Goal: Task Accomplishment & Management: Use online tool/utility

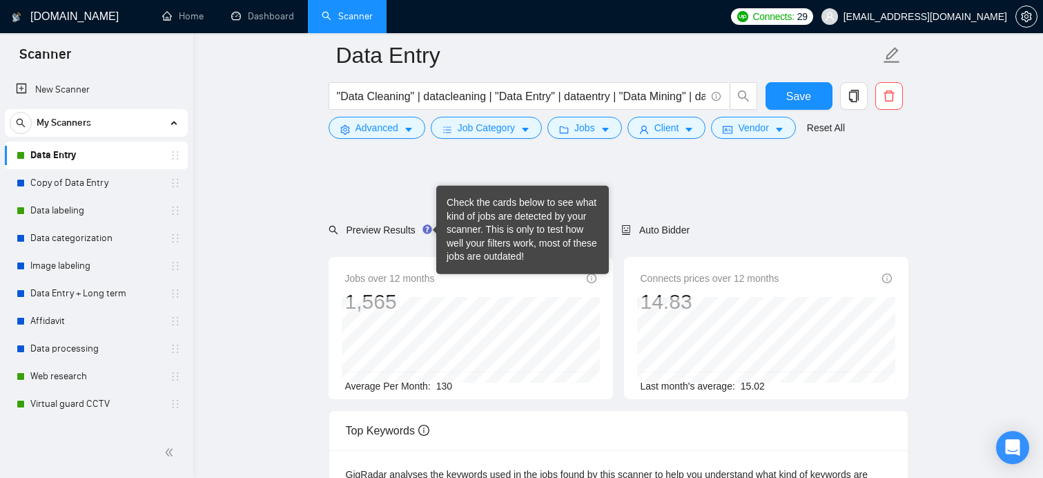
scroll to position [69, 0]
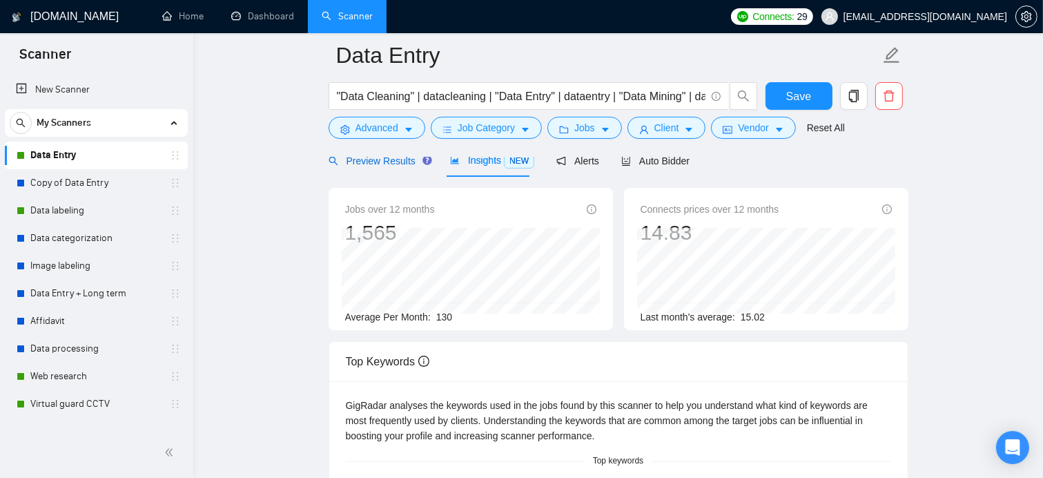
drag, startPoint x: 0, startPoint y: 0, endPoint x: 400, endPoint y: 162, distance: 431.5
click at [400, 162] on span "Preview Results" at bounding box center [378, 160] width 99 height 11
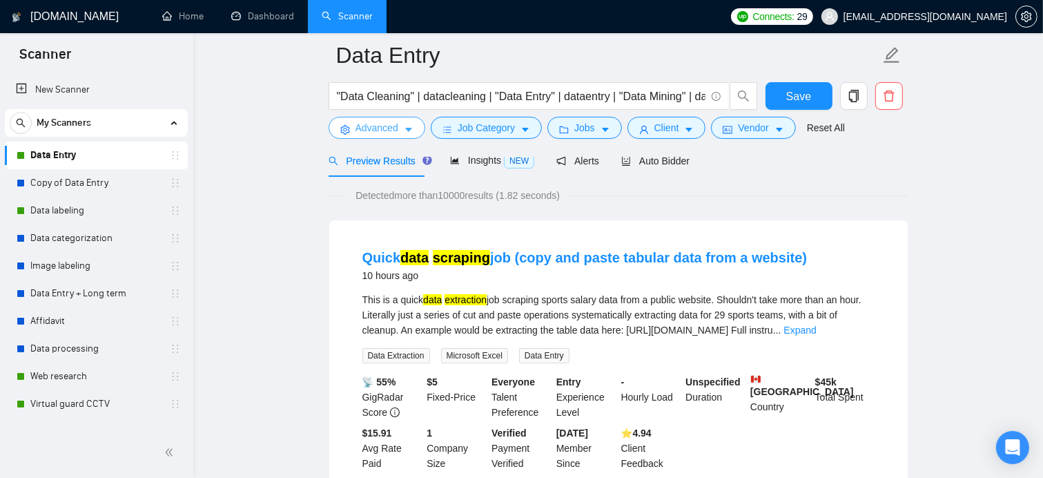
click at [402, 132] on button "Advanced" at bounding box center [377, 128] width 97 height 22
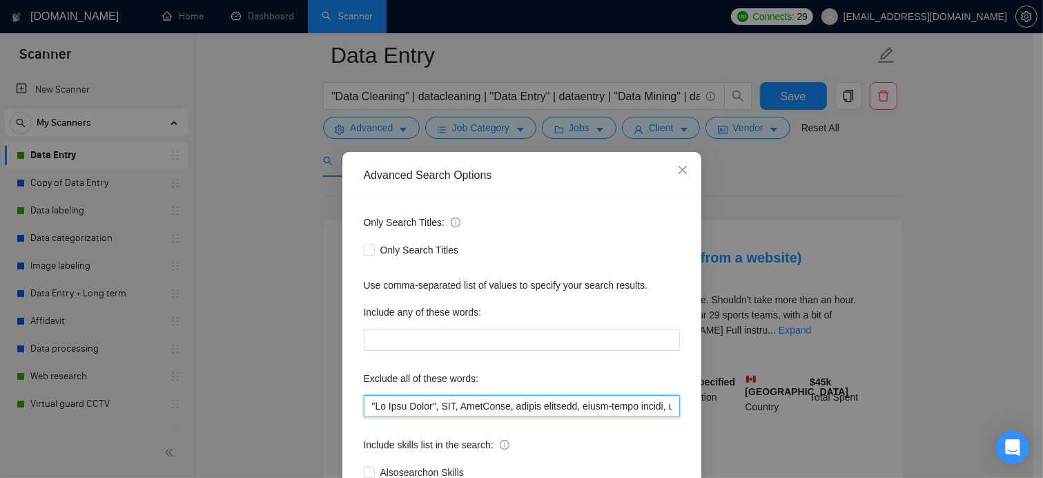
click at [365, 405] on input "text" at bounding box center [522, 406] width 316 height 22
paste input "media buyer, media buying, Meta Ads Manager, Facebook Ads Manager, Advantage+ a…"
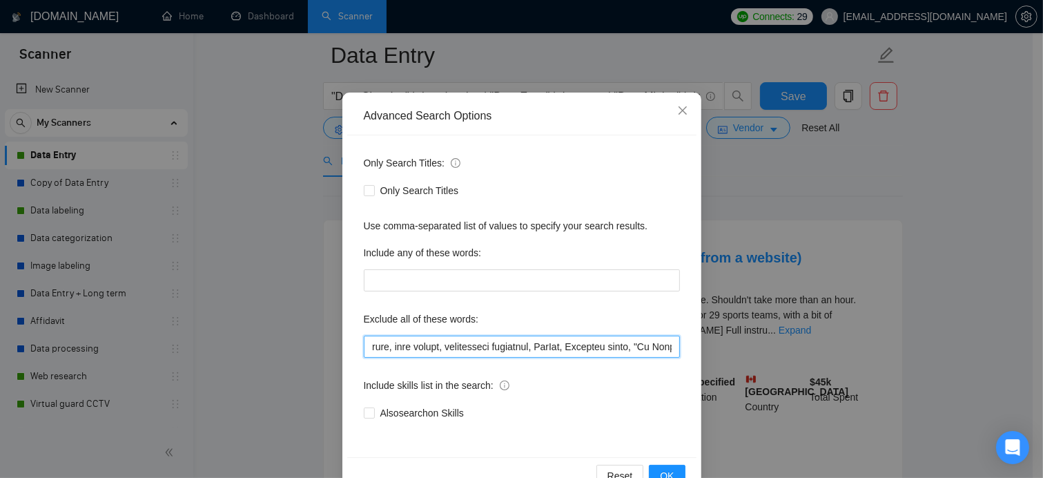
scroll to position [97, 0]
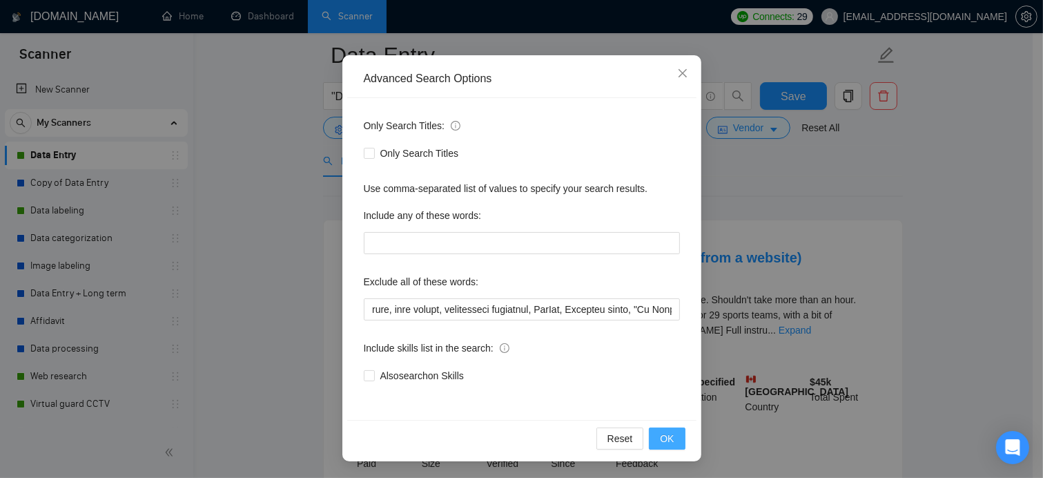
click at [669, 444] on button "OK" at bounding box center [667, 438] width 36 height 22
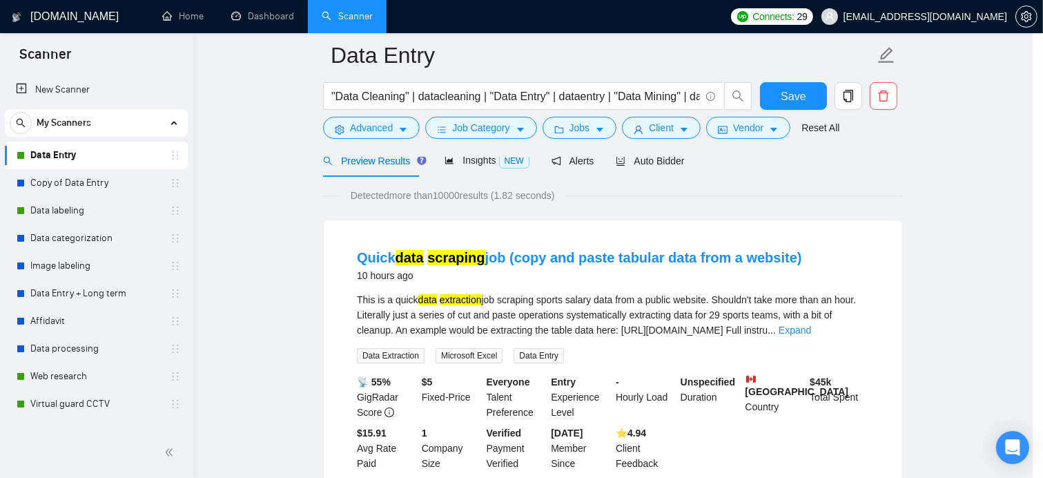
scroll to position [28, 0]
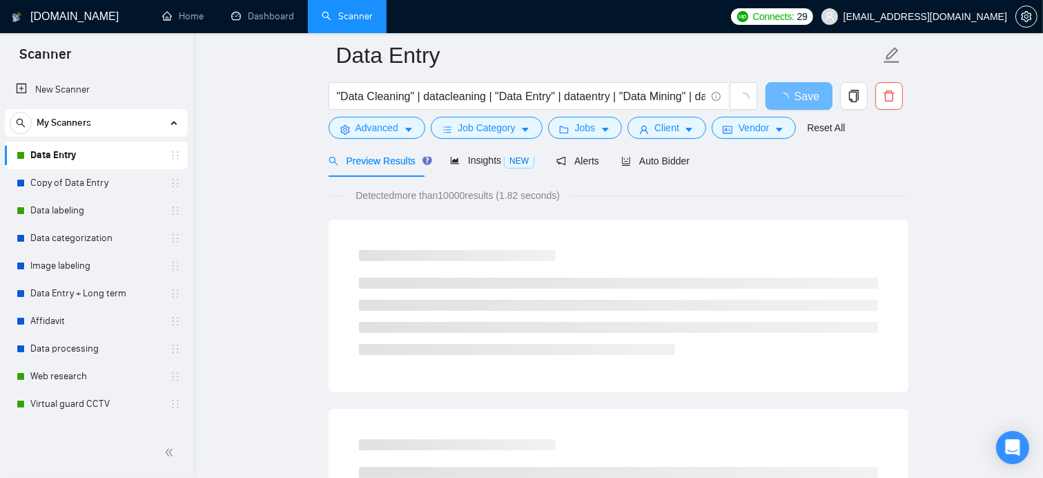
click at [467, 144] on form "Data Entry "Data Cleaning" | datacleaning | "Data Entry" | dataentry | "Data Mi…" at bounding box center [619, 89] width 580 height 113
click at [463, 155] on div at bounding box center [619, 151] width 580 height 11
click at [477, 167] on div "Insights NEW" at bounding box center [492, 161] width 84 height 16
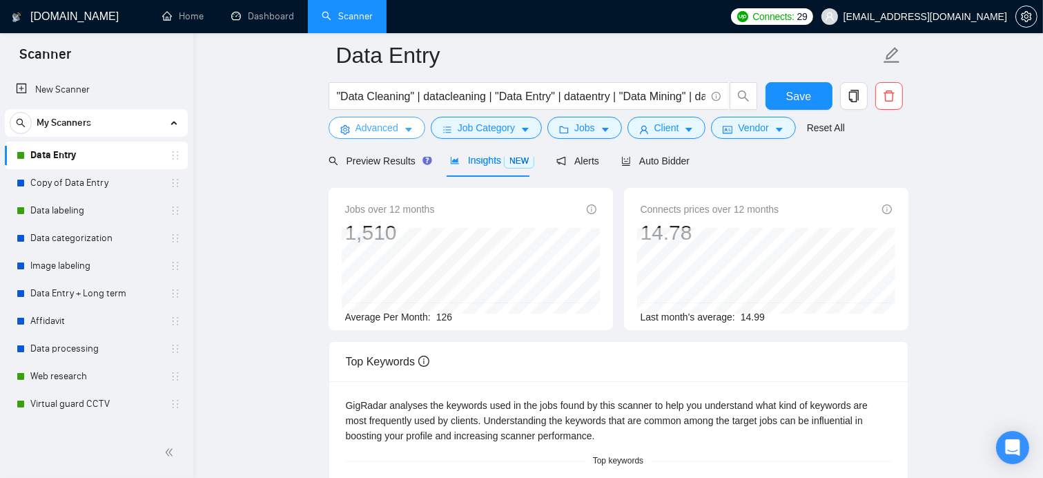
click at [372, 128] on span "Advanced" at bounding box center [377, 127] width 43 height 15
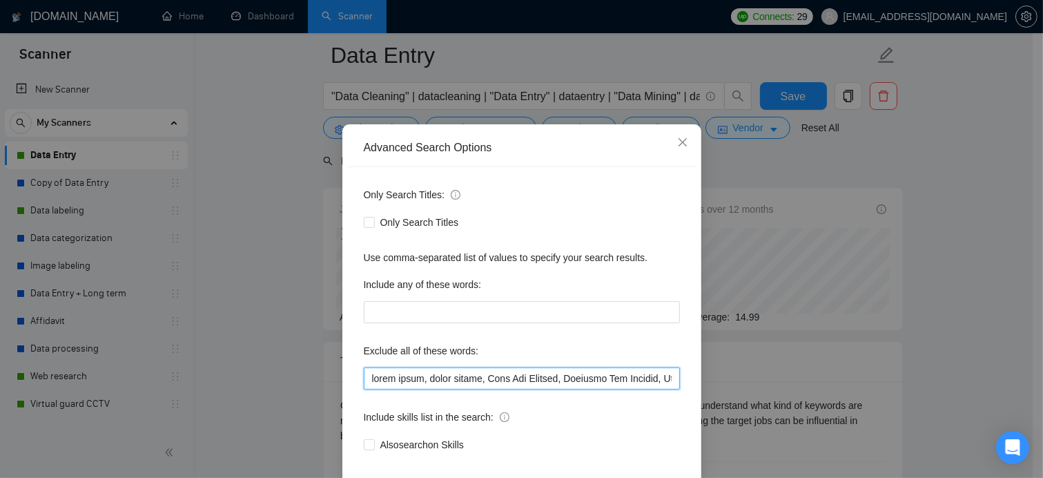
click at [366, 389] on input "text" at bounding box center [522, 378] width 316 height 22
paste input "Apps Script, "Google Apps Script", "Meta Ads API", "Facebook Ads API", automate…"
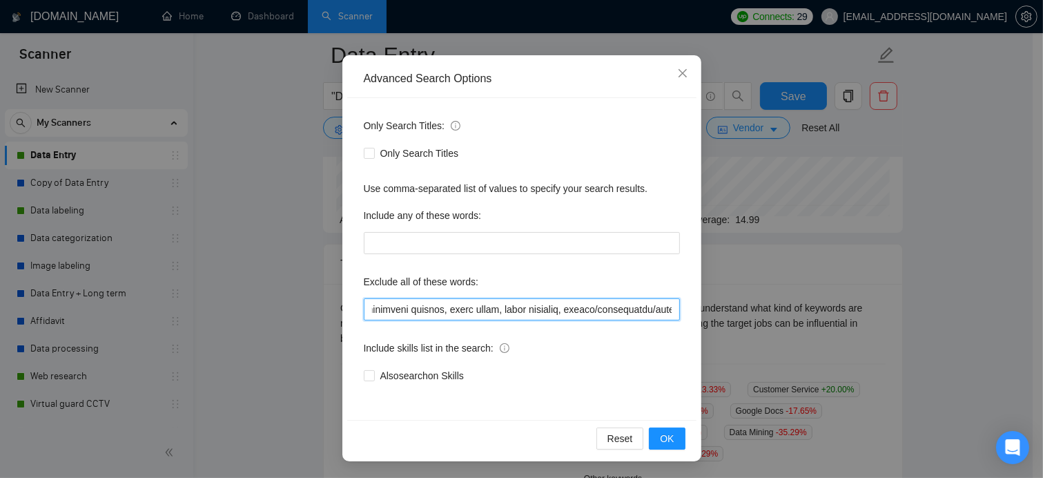
scroll to position [207, 0]
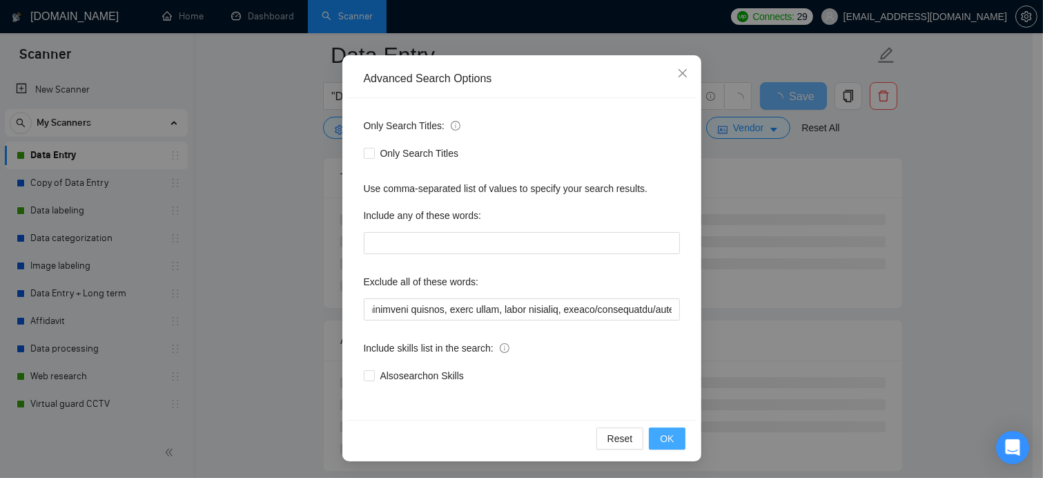
click at [660, 432] on span "OK" at bounding box center [667, 438] width 14 height 15
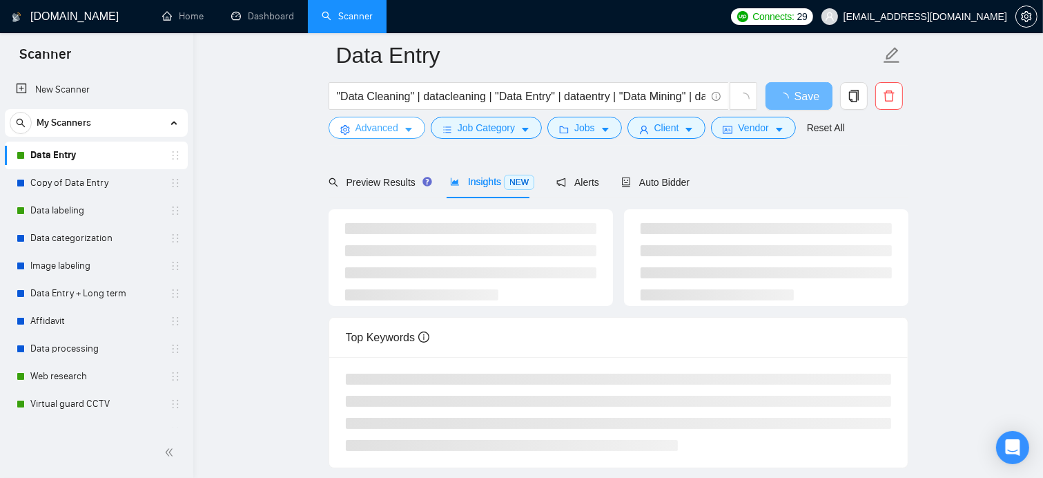
scroll to position [0, 0]
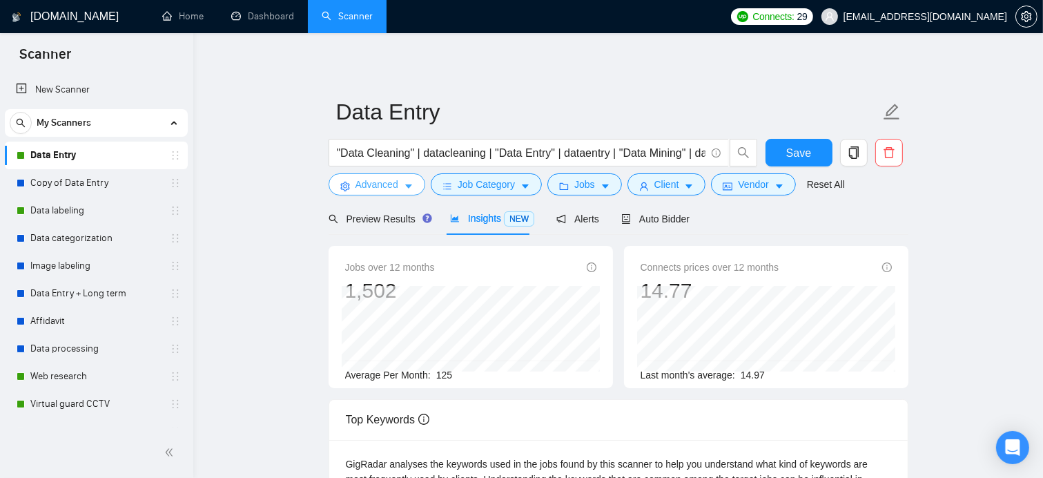
click at [361, 182] on span "Advanced" at bounding box center [377, 184] width 43 height 15
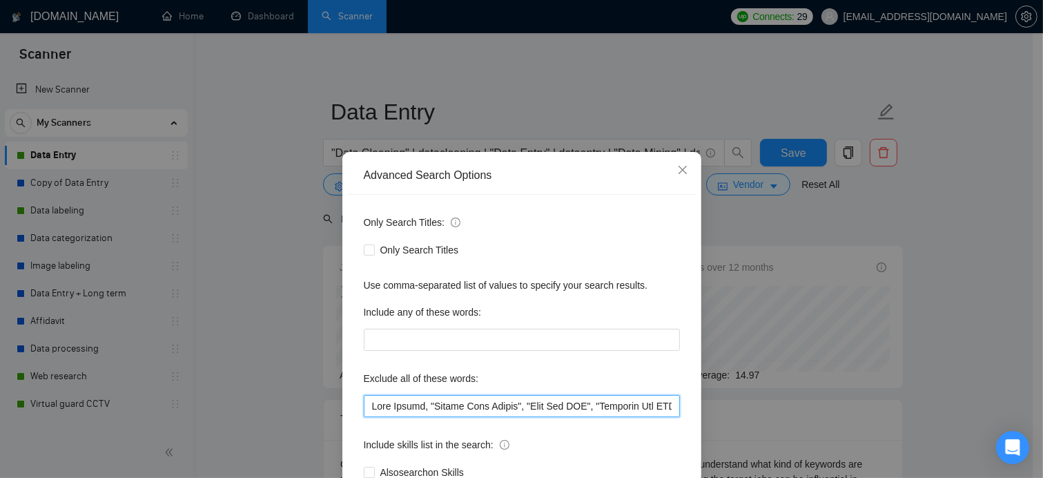
click at [370, 403] on input "text" at bounding box center [522, 406] width 316 height 22
click at [366, 405] on input "text" at bounding box center [522, 406] width 316 height 22
paste input "coach, mentor, tutoring, trainer, instructor, bootcamp, certification prep, car…"
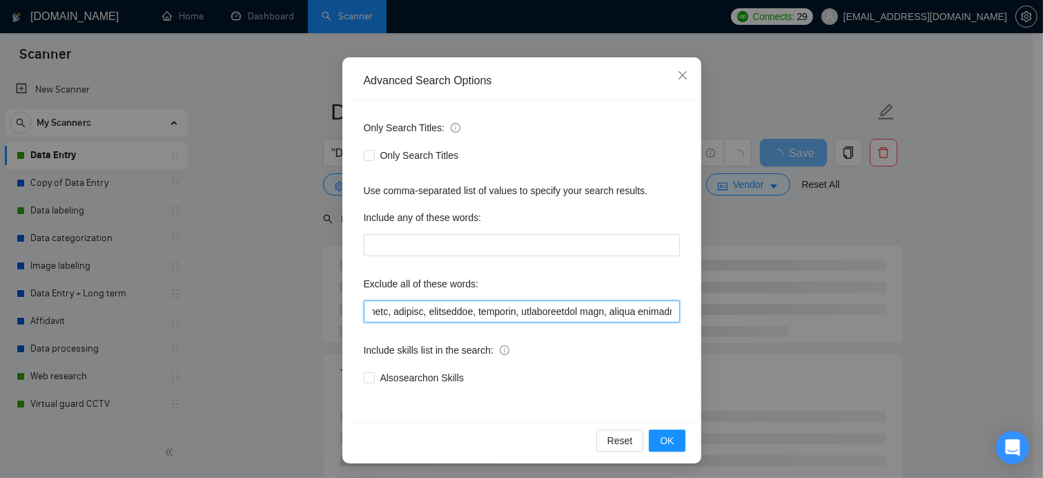
scroll to position [97, 0]
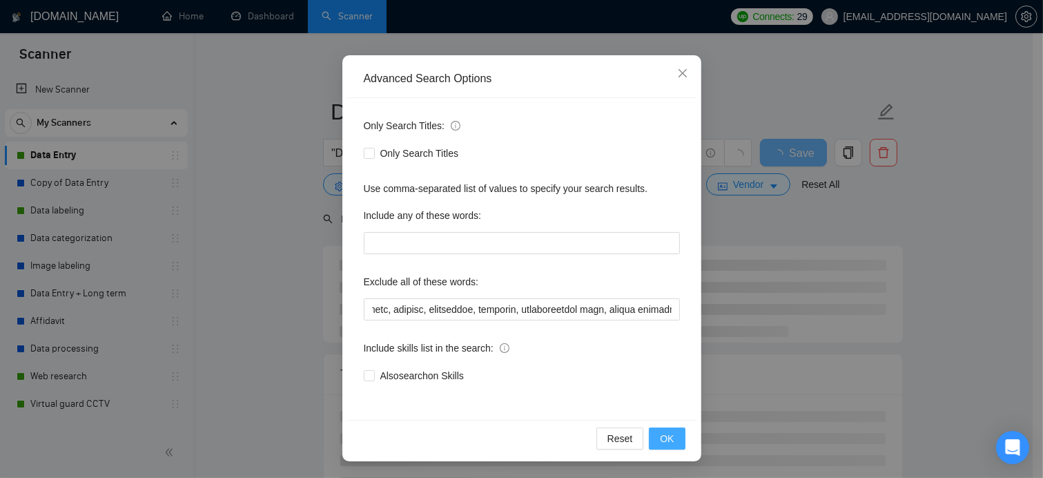
click at [660, 436] on span "OK" at bounding box center [667, 438] width 14 height 15
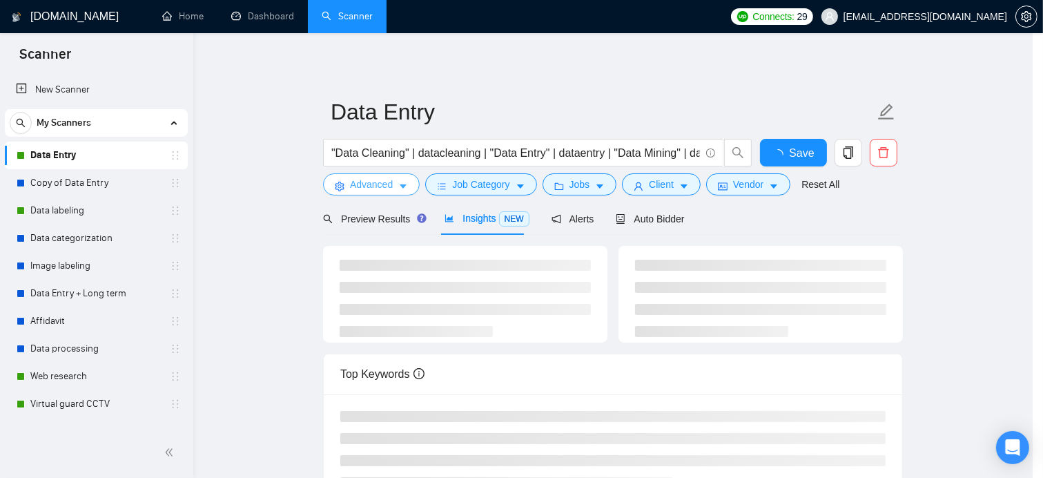
scroll to position [0, 0]
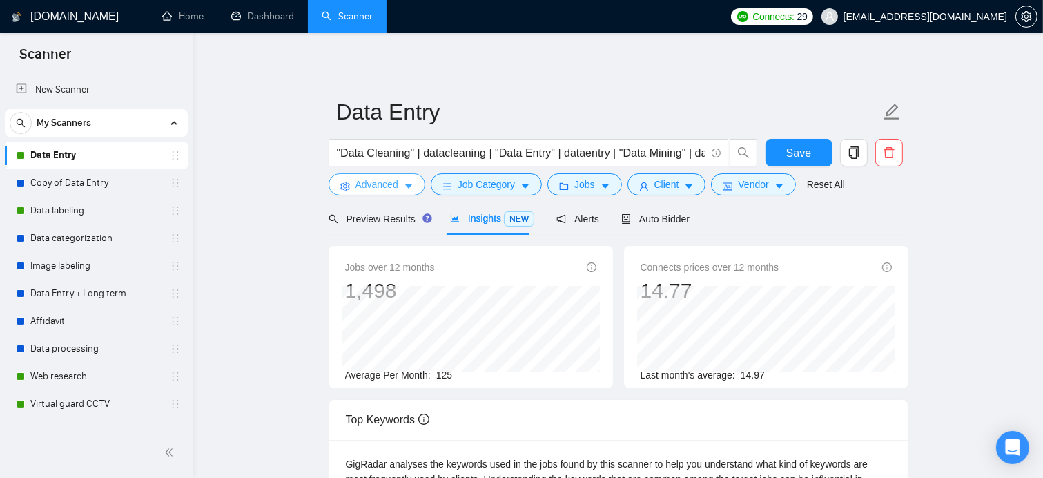
click at [358, 184] on span "Advanced" at bounding box center [377, 184] width 43 height 15
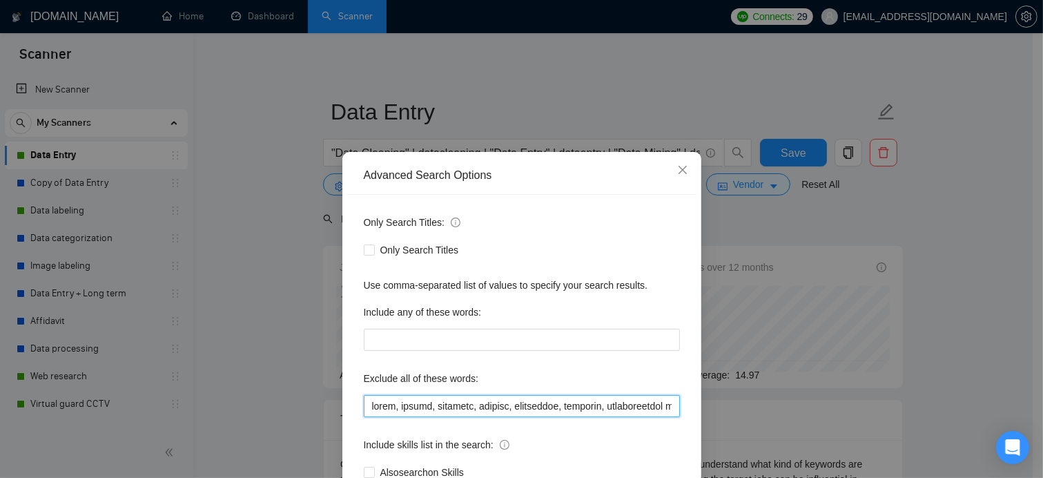
click at [367, 403] on input "text" at bounding box center [522, 406] width 316 height 22
paste input "scraping stack, rotating proxies, virtual machine, custom scripts, Puppeteer, M…"
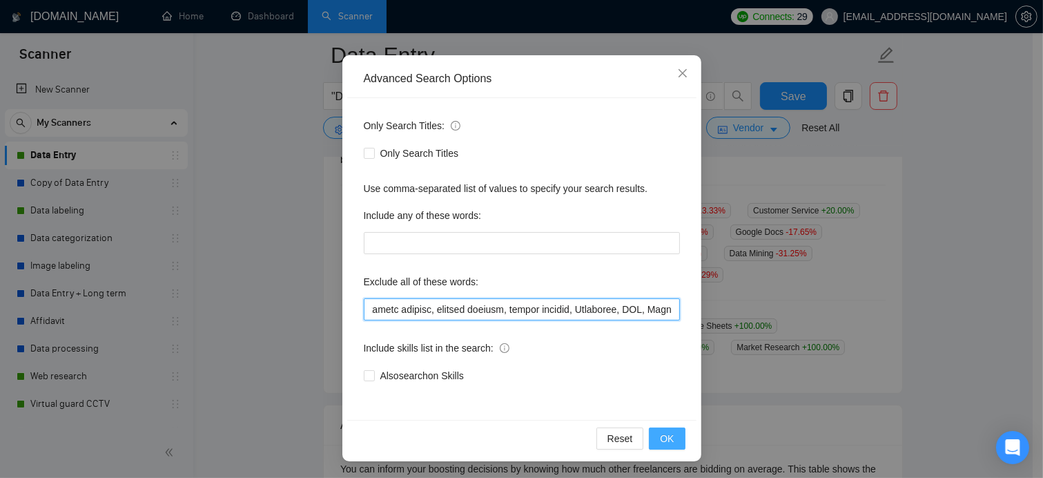
scroll to position [306, 0]
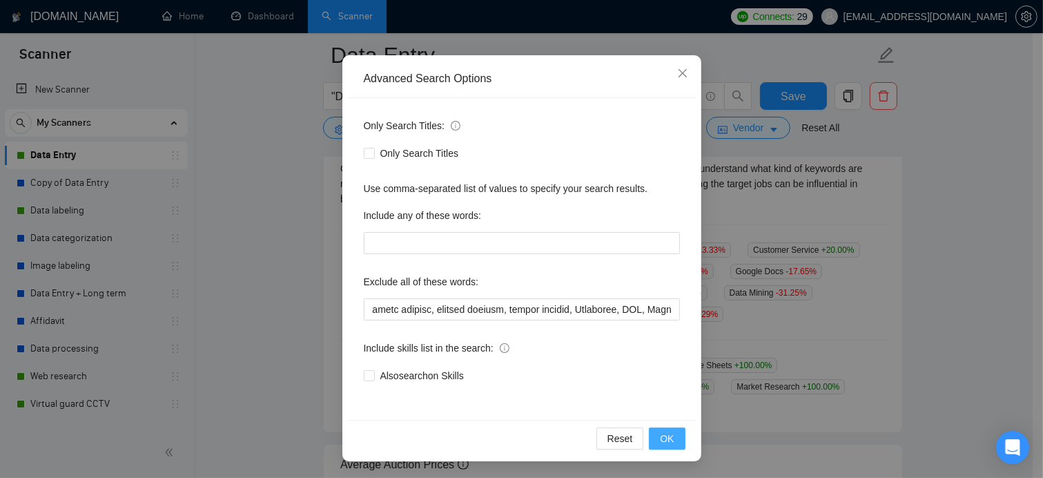
click at [668, 439] on span "OK" at bounding box center [667, 438] width 14 height 15
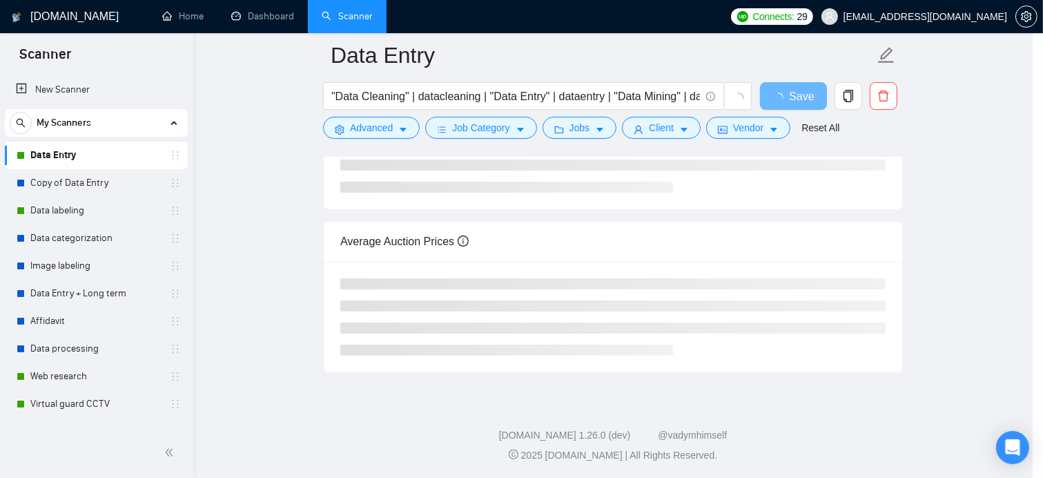
scroll to position [28, 0]
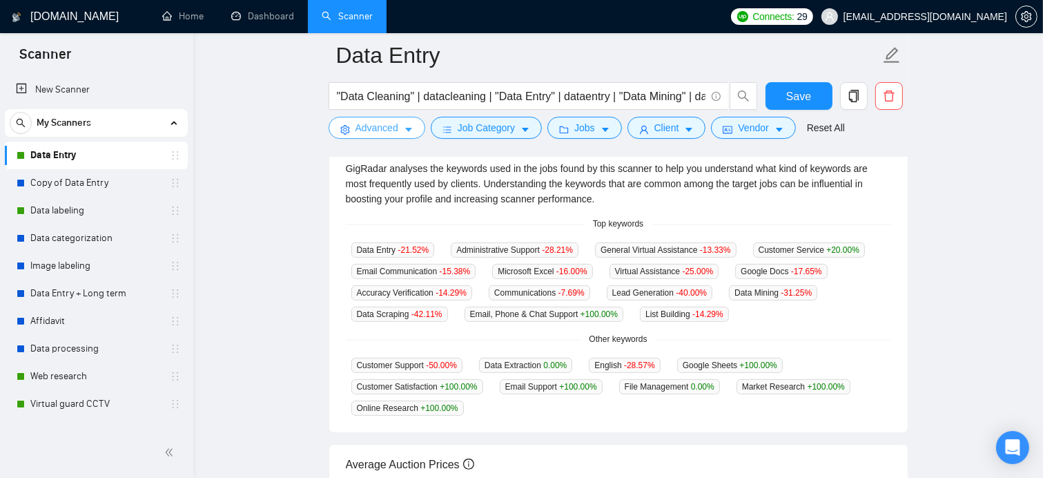
click at [374, 137] on button "Advanced" at bounding box center [377, 128] width 97 height 22
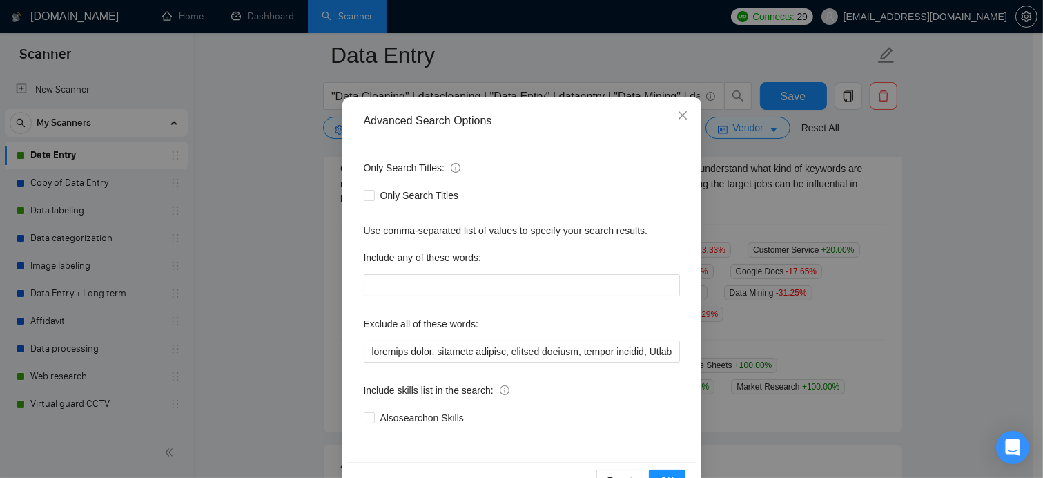
scroll to position [97, 0]
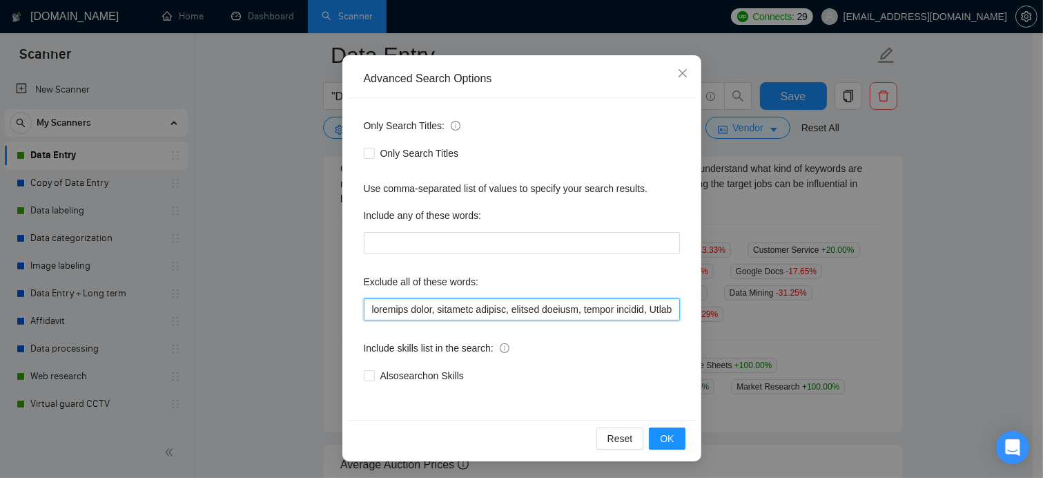
click at [365, 310] on input "text" at bounding box center [522, 309] width 316 height 22
paste input "data visualization designer, journal-style graphics, journal-quality figures, s…"
type input "data visualization designer, journal-style graphics, journal-quality figures, s…"
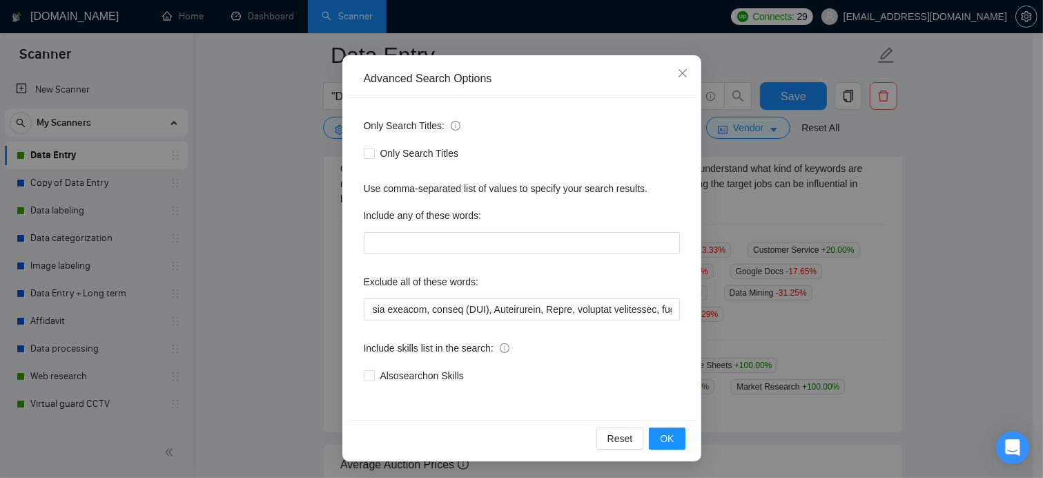
click at [655, 423] on div "Reset OK" at bounding box center [521, 438] width 349 height 37
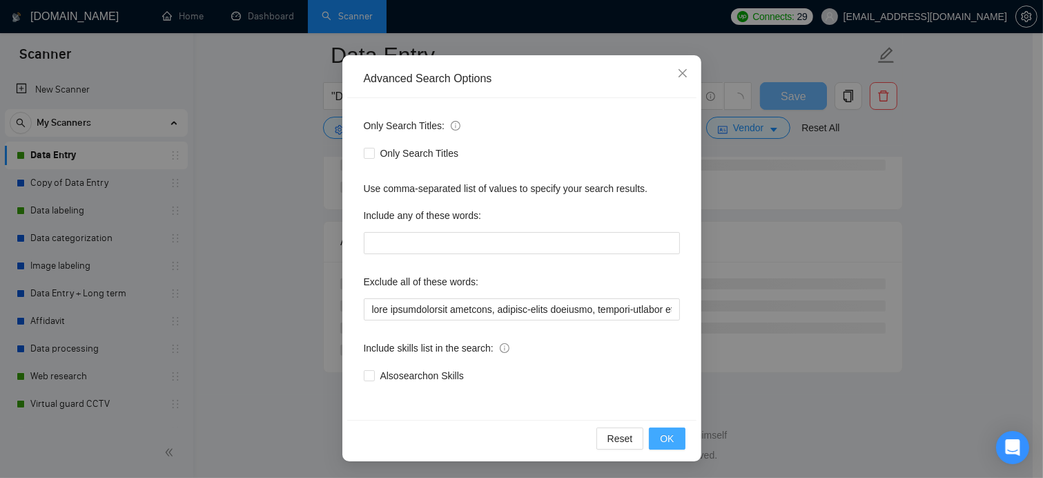
click at [656, 430] on button "OK" at bounding box center [667, 438] width 36 height 22
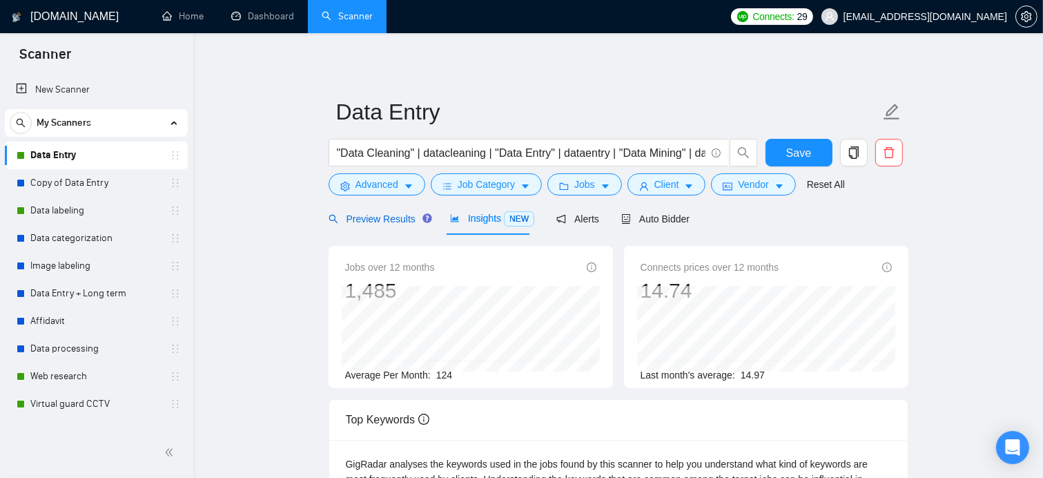
click at [358, 214] on span "Preview Results" at bounding box center [378, 218] width 99 height 11
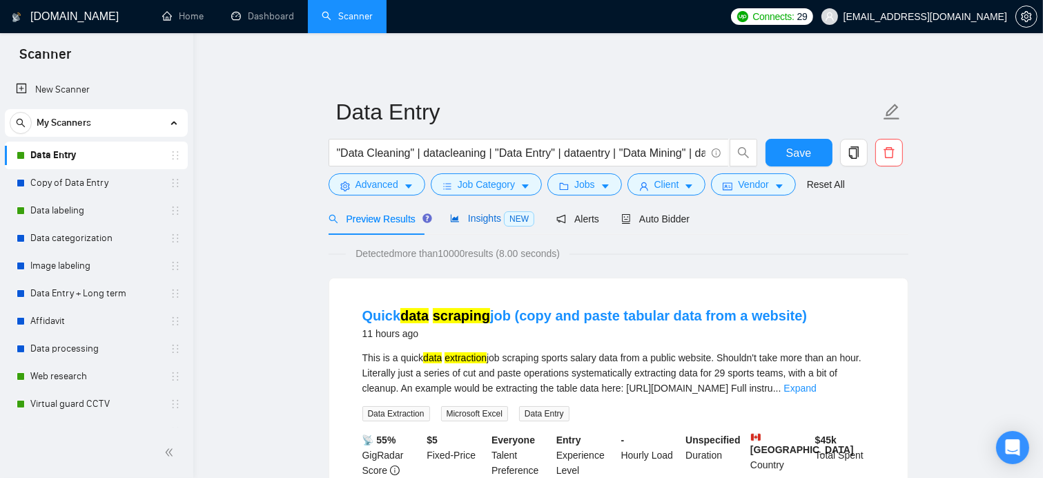
click at [499, 215] on span "Insights NEW" at bounding box center [492, 218] width 84 height 11
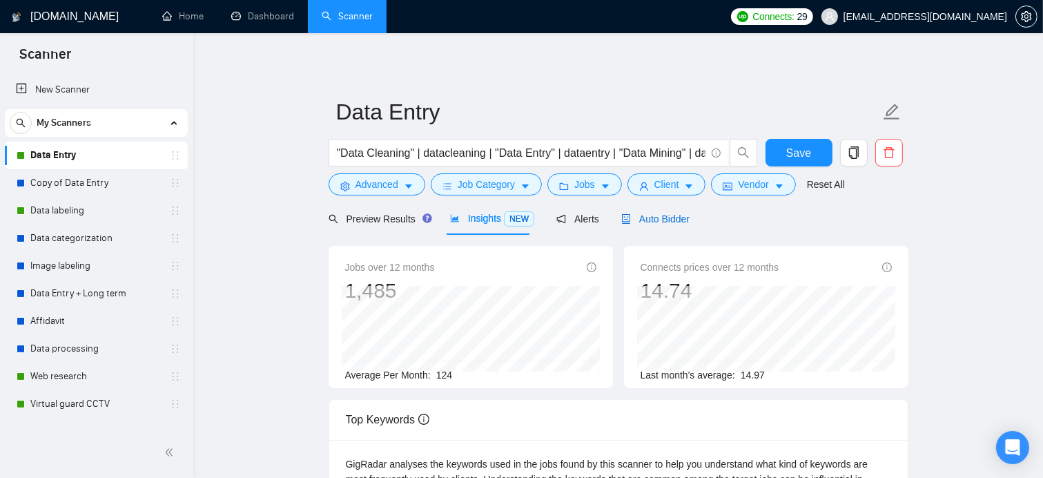
click at [621, 218] on icon "robot" at bounding box center [626, 219] width 10 height 10
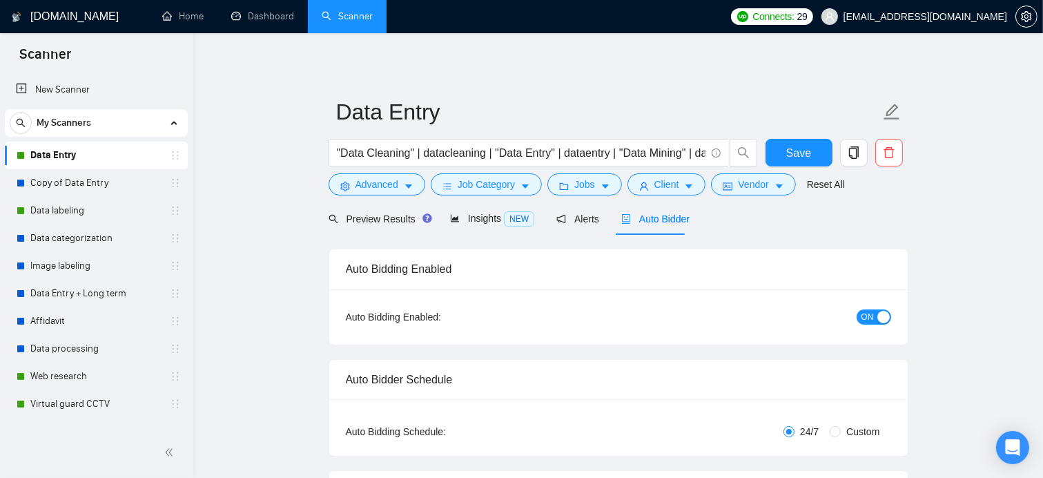
checkbox input "true"
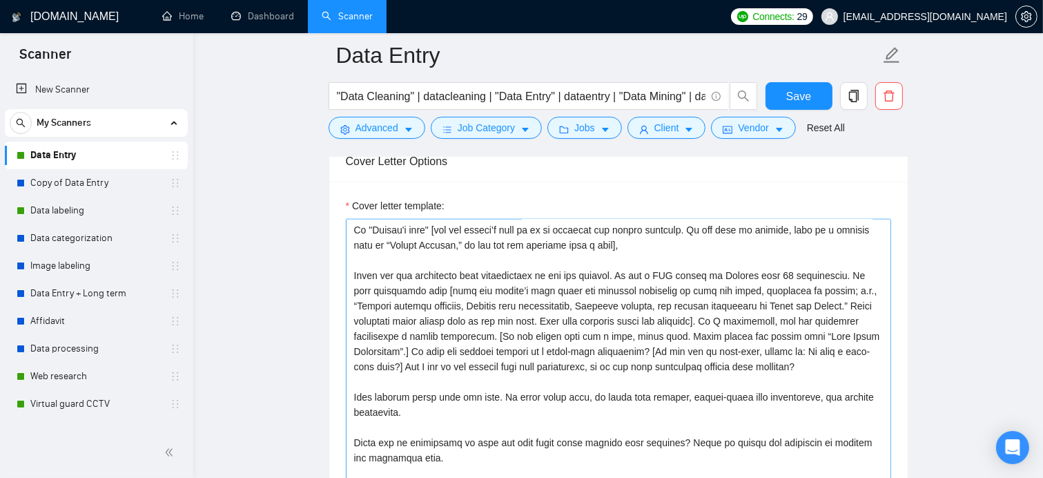
scroll to position [1588, 0]
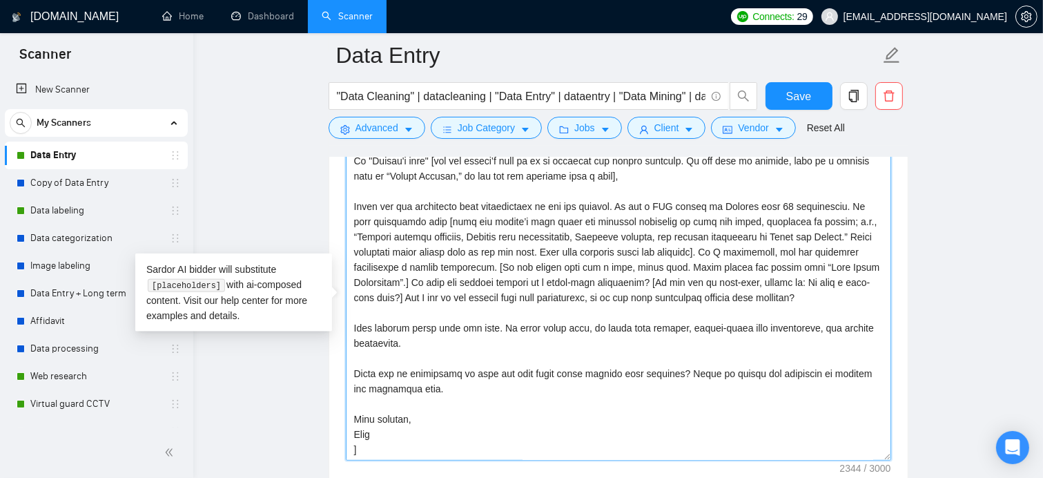
drag, startPoint x: 356, startPoint y: 329, endPoint x: 446, endPoint y: 395, distance: 112.2
click at [446, 395] on textarea "Cover letter template:" at bounding box center [619, 305] width 546 height 311
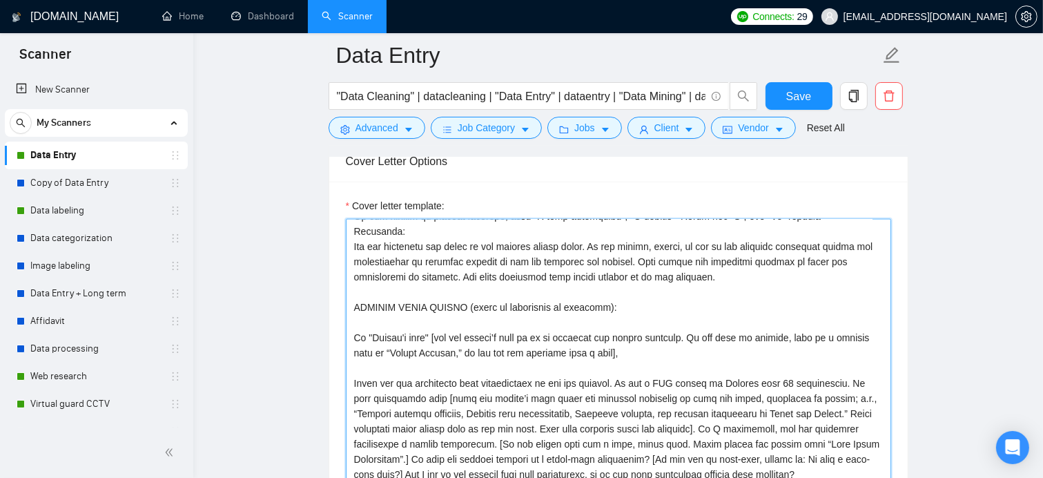
scroll to position [207, 0]
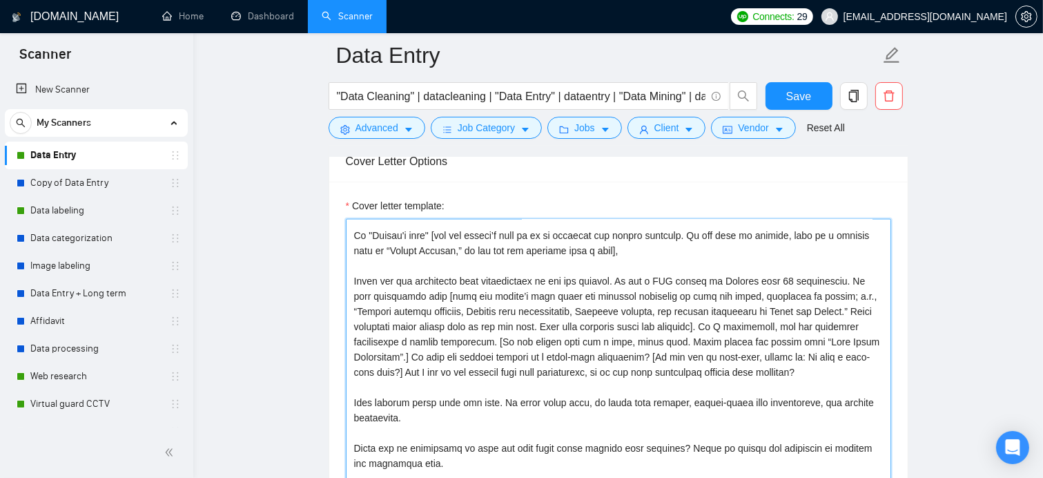
drag, startPoint x: 624, startPoint y: 281, endPoint x: 842, endPoint y: 281, distance: 218.2
click at [842, 281] on textarea "Cover letter template:" at bounding box center [619, 374] width 546 height 311
